Goal: Complete application form: Complete application form

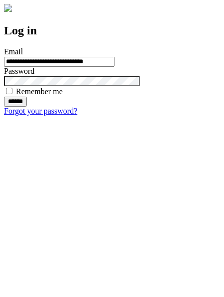
type input "**********"
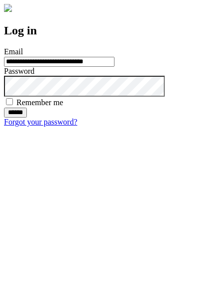
click at [27, 118] on input "******" at bounding box center [15, 113] width 23 height 10
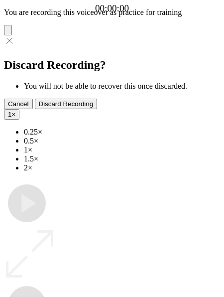
type input "**********"
